Goal: Transaction & Acquisition: Book appointment/travel/reservation

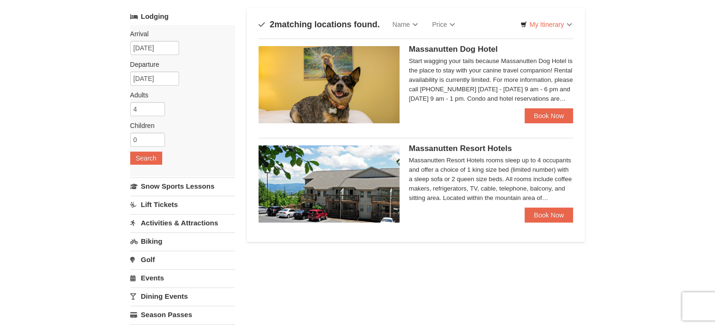
scroll to position [45, 0]
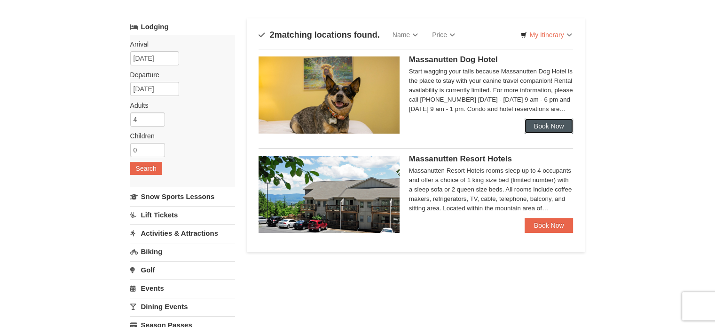
click at [555, 126] on link "Book Now" at bounding box center [549, 125] width 49 height 15
